Goal: Information Seeking & Learning: Learn about a topic

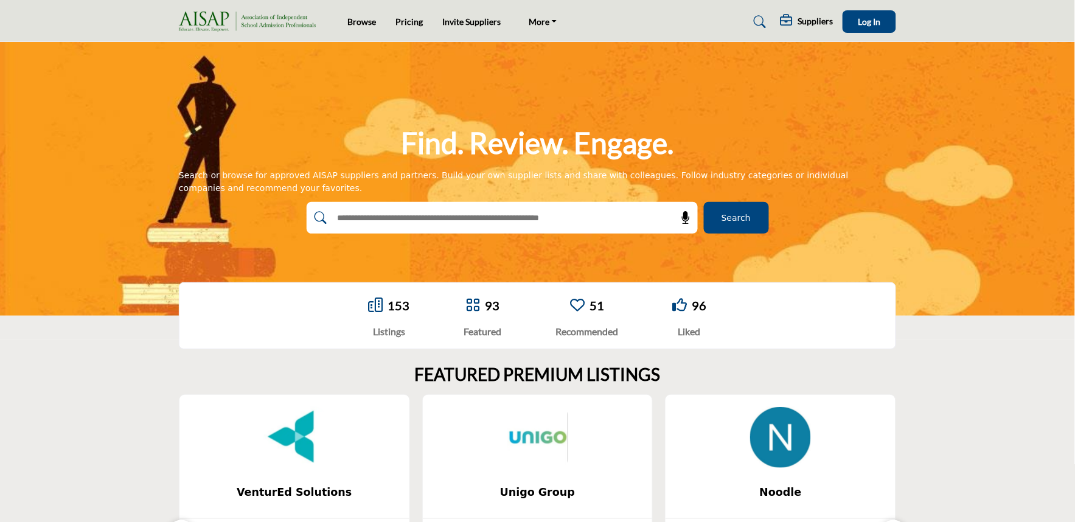
click at [738, 217] on span "Search" at bounding box center [736, 218] width 29 height 13
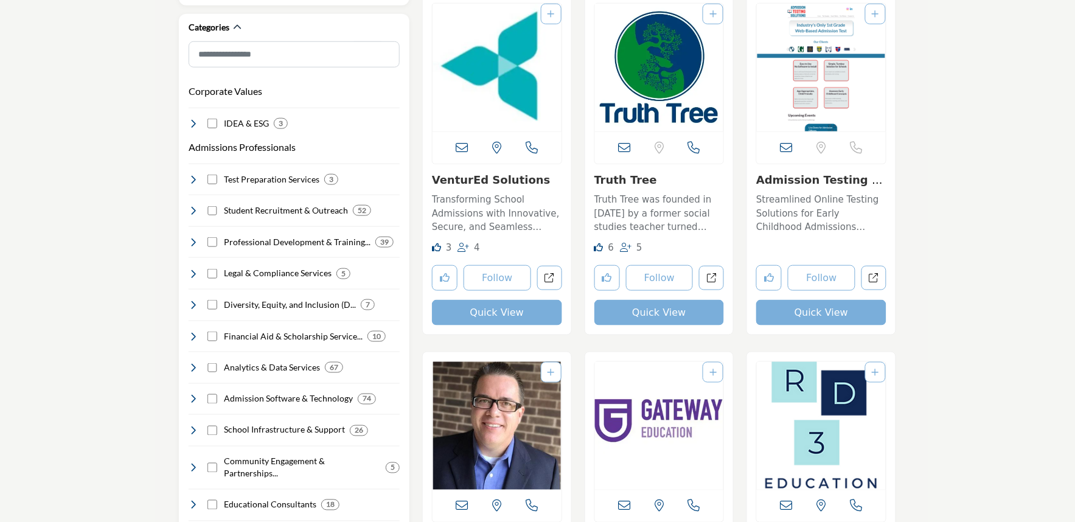
scroll to position [338, 0]
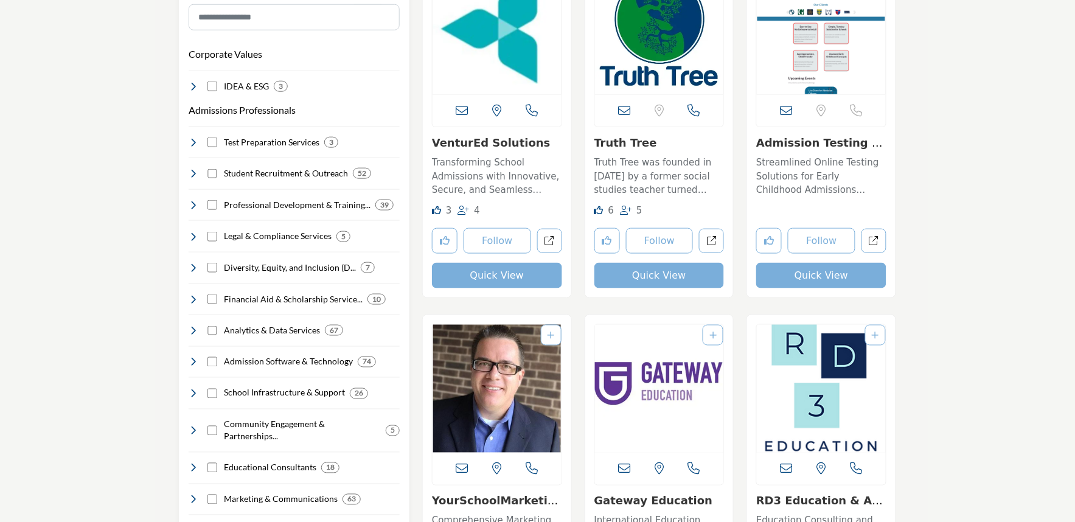
click at [481, 64] on img "Open Listing in new tab" at bounding box center [497, 31] width 129 height 128
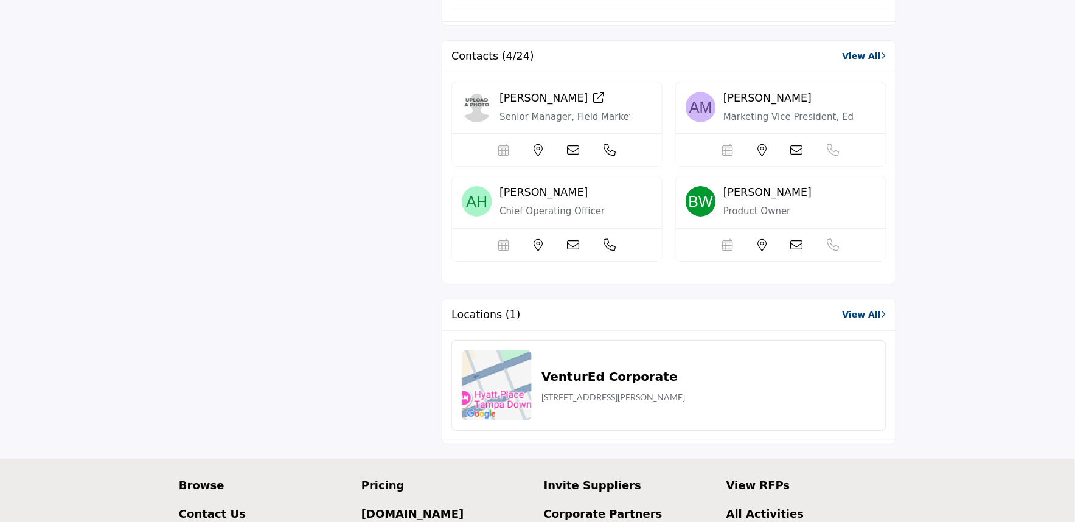
scroll to position [1432, 0]
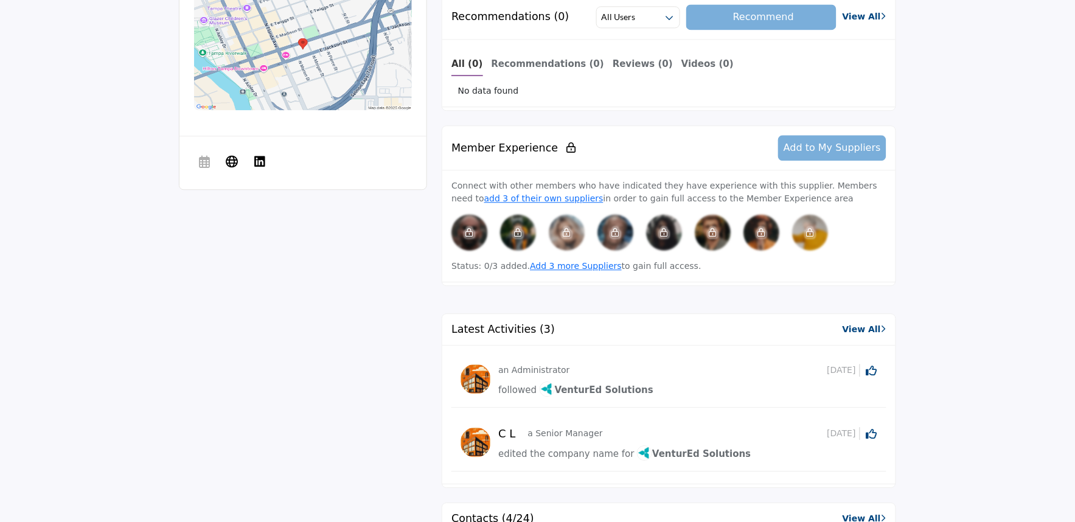
scroll to position [689, 0]
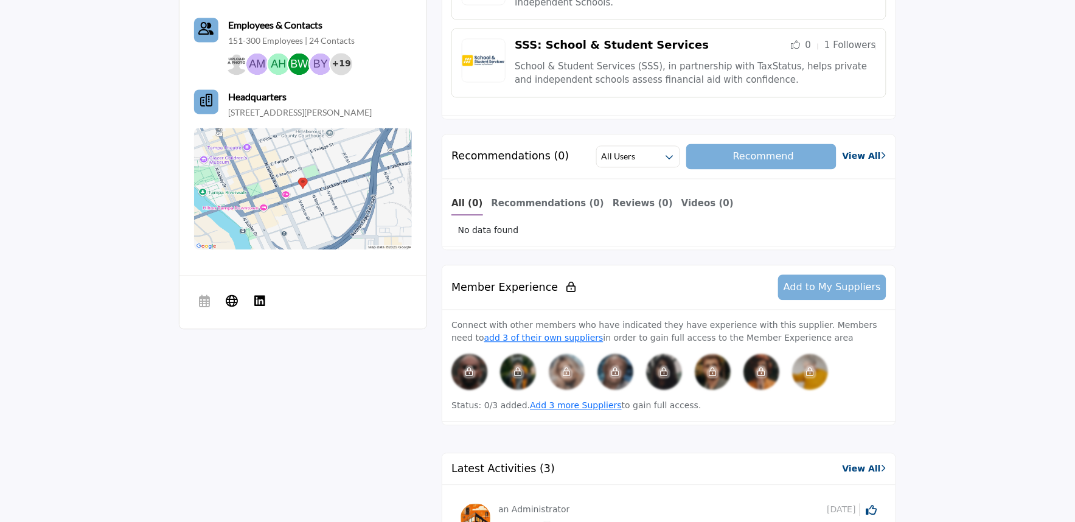
click at [663, 275] on div "Member Experience Add to My Suppliers" at bounding box center [668, 288] width 453 height 44
click at [605, 220] on div "All (0) Recommendations (0) Reviews (0) Videos (0) No data found" at bounding box center [668, 214] width 453 height 68
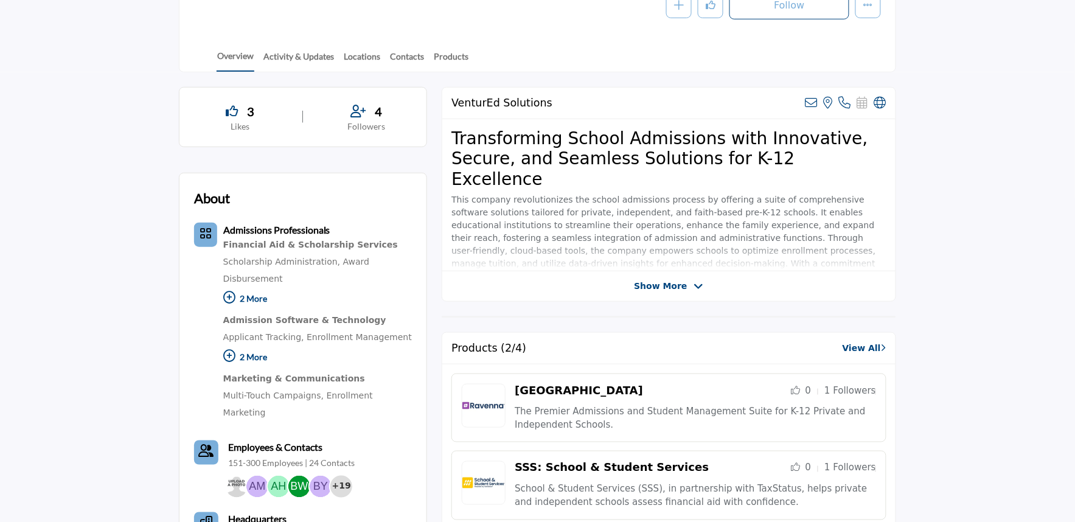
scroll to position [148, 0]
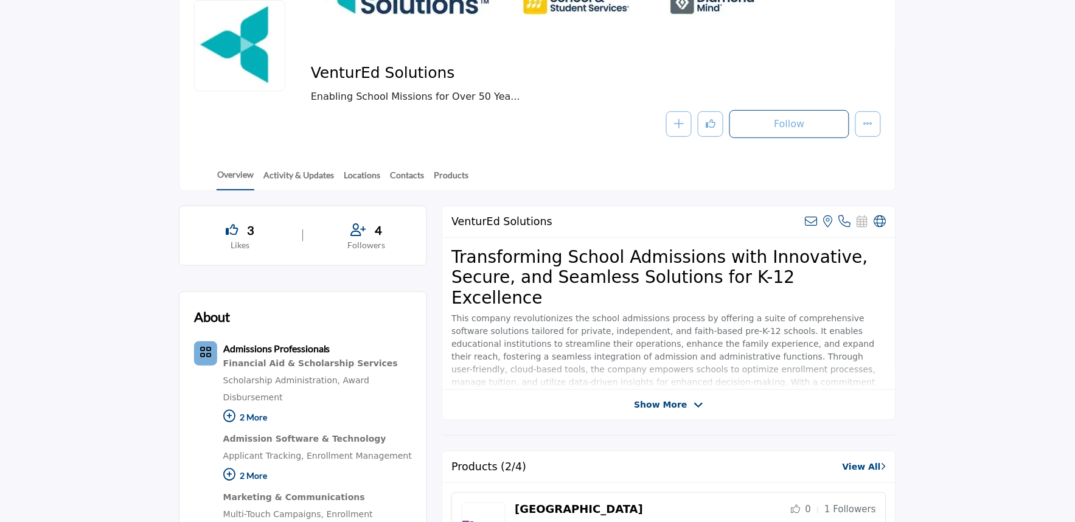
click at [484, 176] on div "Overview Activity & Updates Locations Contacts Products" at bounding box center [553, 172] width 686 height 38
click at [439, 119] on div "Follow Following Message Recommend Add to My Suppliers Phone Number Claim Listi…" at bounding box center [596, 124] width 570 height 28
click at [420, 91] on span "Enabling School Missions for Over 50 Yea..." at bounding box center [505, 96] width 389 height 15
click at [517, 105] on div "VenturEd Solutions Enabling School Missions for Over 50 Yea... Follow Following…" at bounding box center [596, 100] width 570 height 75
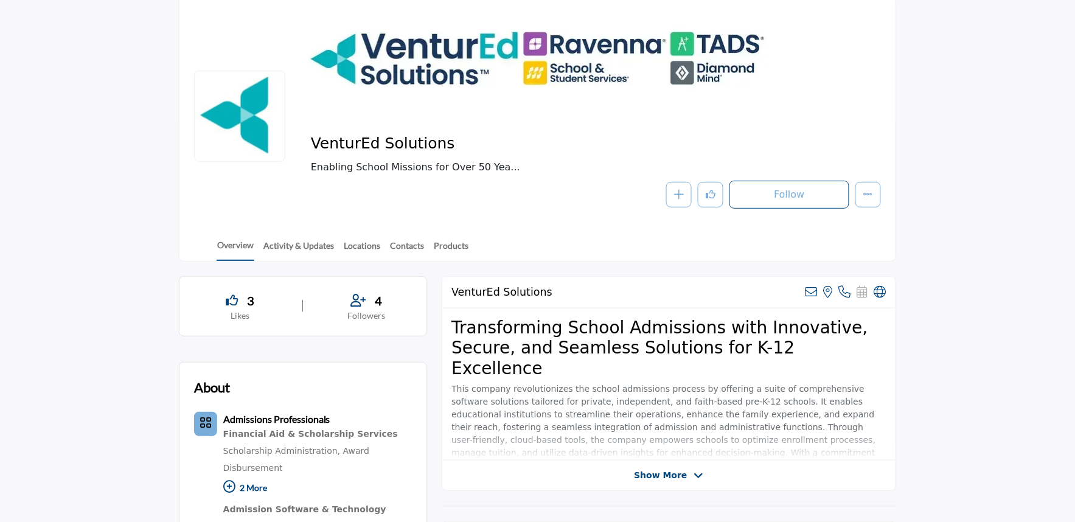
scroll to position [0, 0]
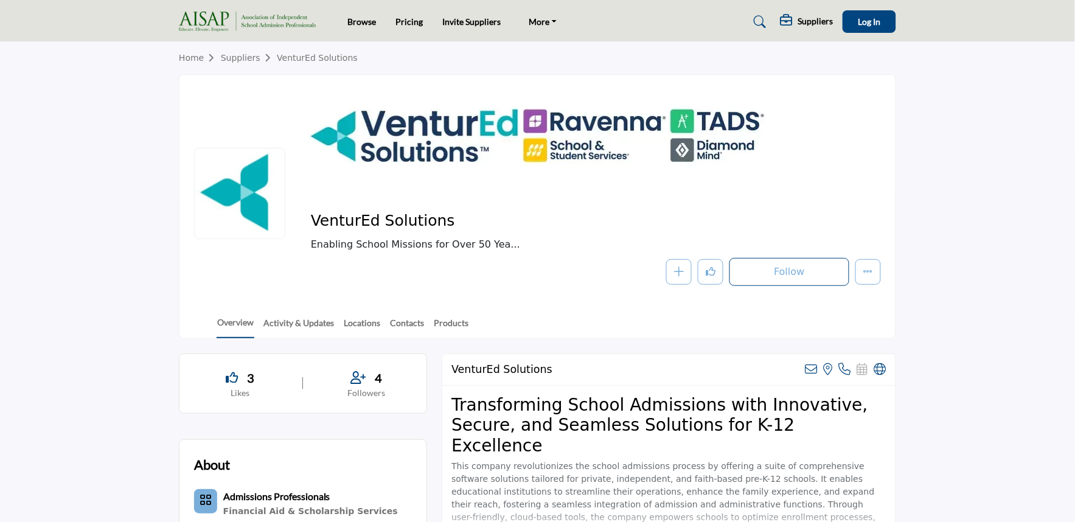
drag, startPoint x: 341, startPoint y: 107, endPoint x: 591, endPoint y: 217, distance: 273.3
click at [587, 217] on div "VenturEd Solutions Enabling School Missions for Over 50 Yea... Follow Following…" at bounding box center [537, 206] width 717 height 265
click at [452, 142] on div at bounding box center [538, 136] width 716 height 122
drag, startPoint x: 323, startPoint y: 228, endPoint x: 599, endPoint y: 254, distance: 276.8
click at [598, 254] on div "VenturEd Solutions Enabling School Missions for Over 50 Yea... Follow Following…" at bounding box center [596, 248] width 570 height 75
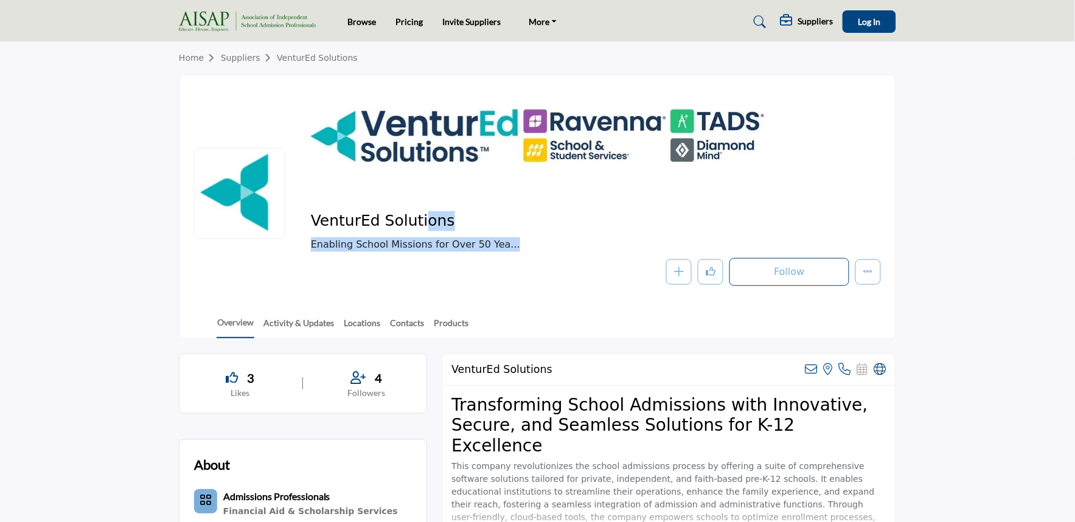
click at [637, 226] on h2 "VenturEd Solutions" at bounding box center [478, 221] width 335 height 20
click at [875, 199] on div "VenturEd Solutions Enabling School Missions for Over 50 Yea... Follow Following…" at bounding box center [538, 249] width 716 height 104
